Goal: Transaction & Acquisition: Purchase product/service

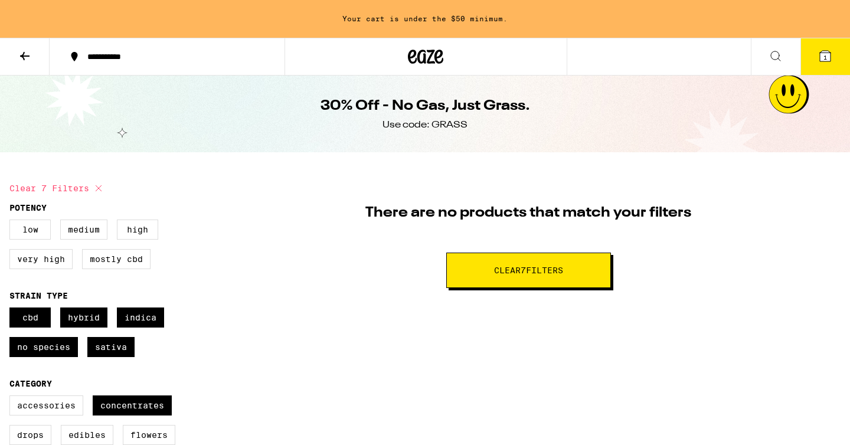
click at [30, 44] on button at bounding box center [25, 56] width 50 height 37
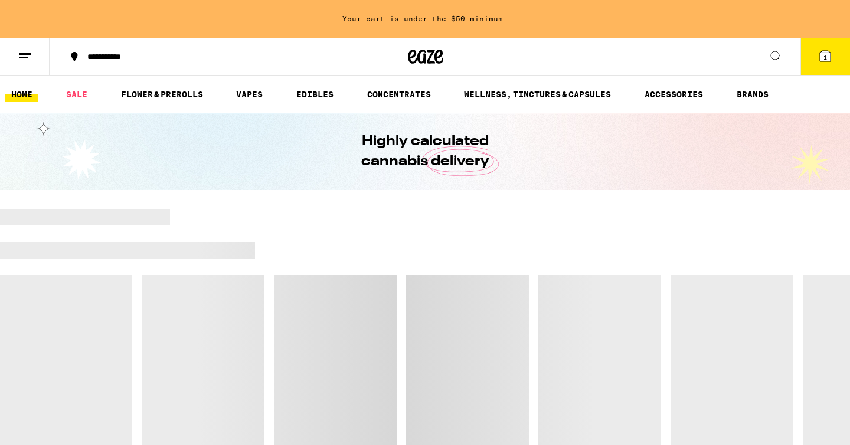
click at [421, 56] on icon at bounding box center [425, 56] width 35 height 21
click at [16, 52] on button at bounding box center [25, 56] width 50 height 37
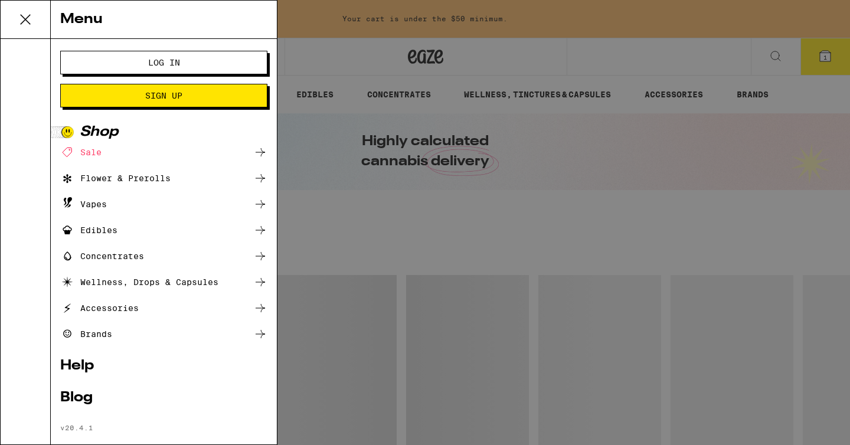
click at [333, 148] on div "Menu Log In Sign Up Shop Sale Flower & Prerolls Vapes Edibles Concentrates Well…" at bounding box center [425, 222] width 850 height 445
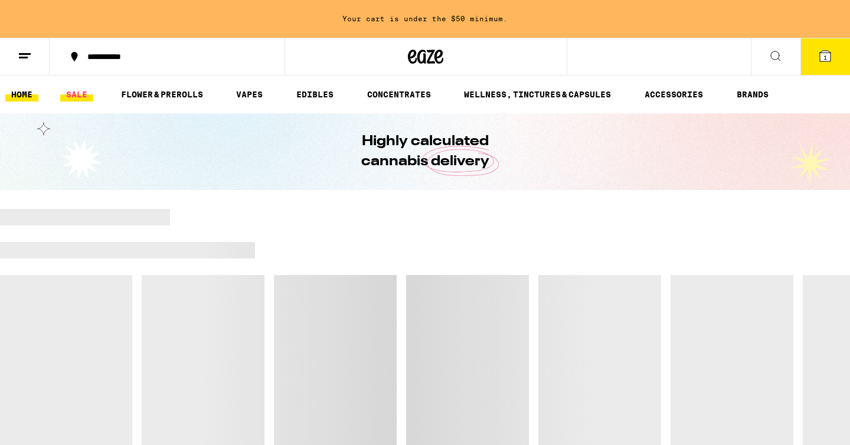
click at [86, 94] on link "SALE" at bounding box center [76, 94] width 33 height 14
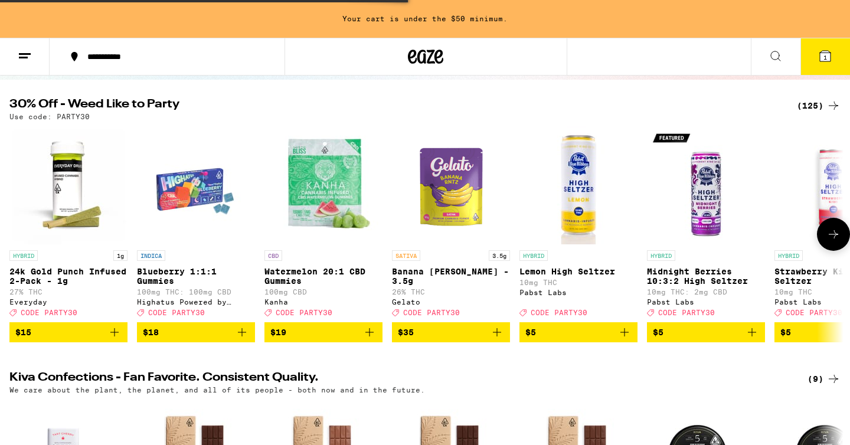
scroll to position [0, 1]
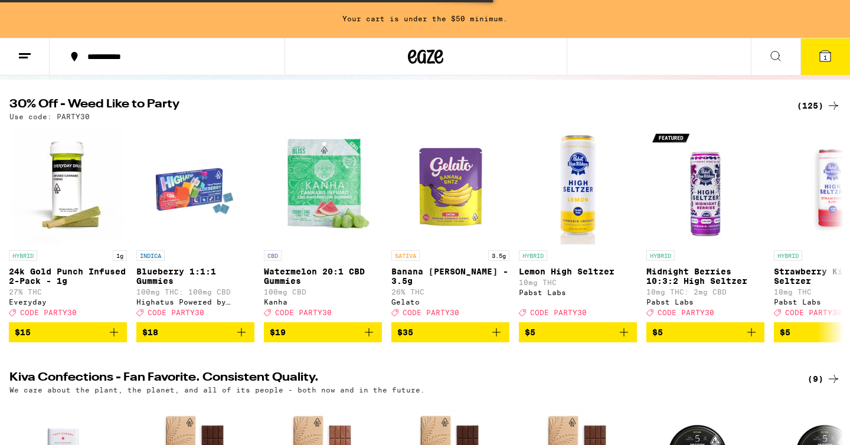
click at [32, 61] on button at bounding box center [25, 56] width 50 height 37
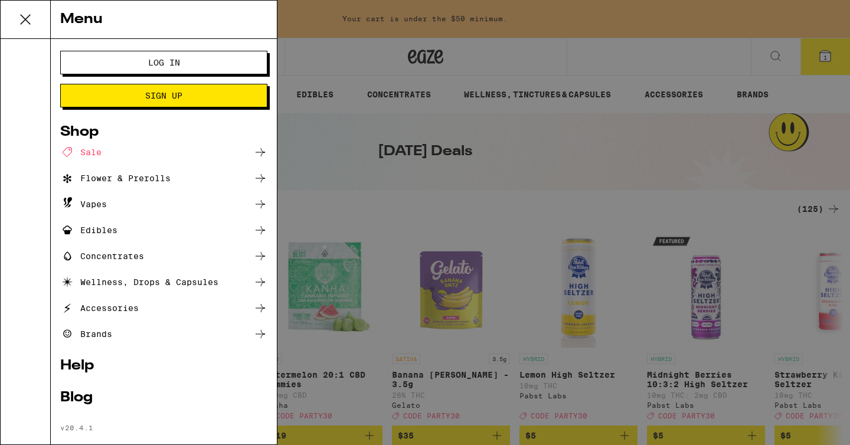
click at [106, 198] on div "Vapes" at bounding box center [83, 204] width 47 height 14
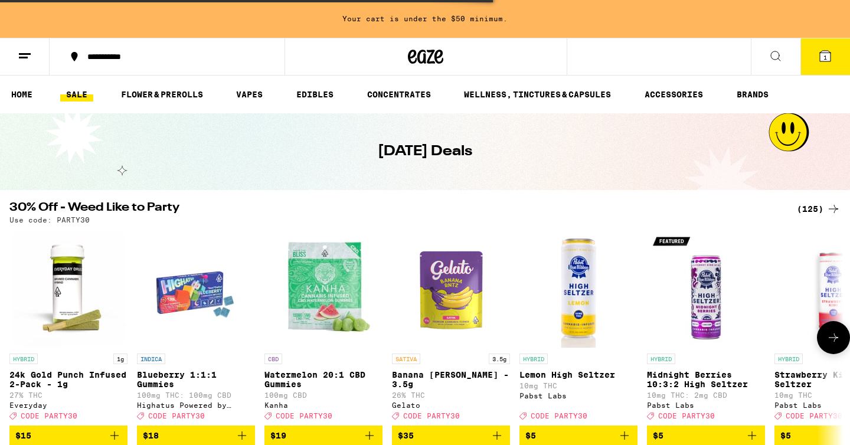
scroll to position [114, 0]
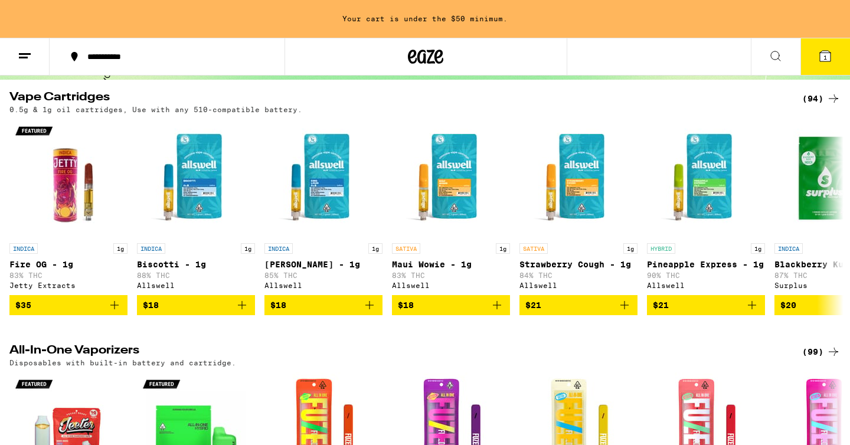
scroll to position [109, 0]
